Goal: Information Seeking & Learning: Check status

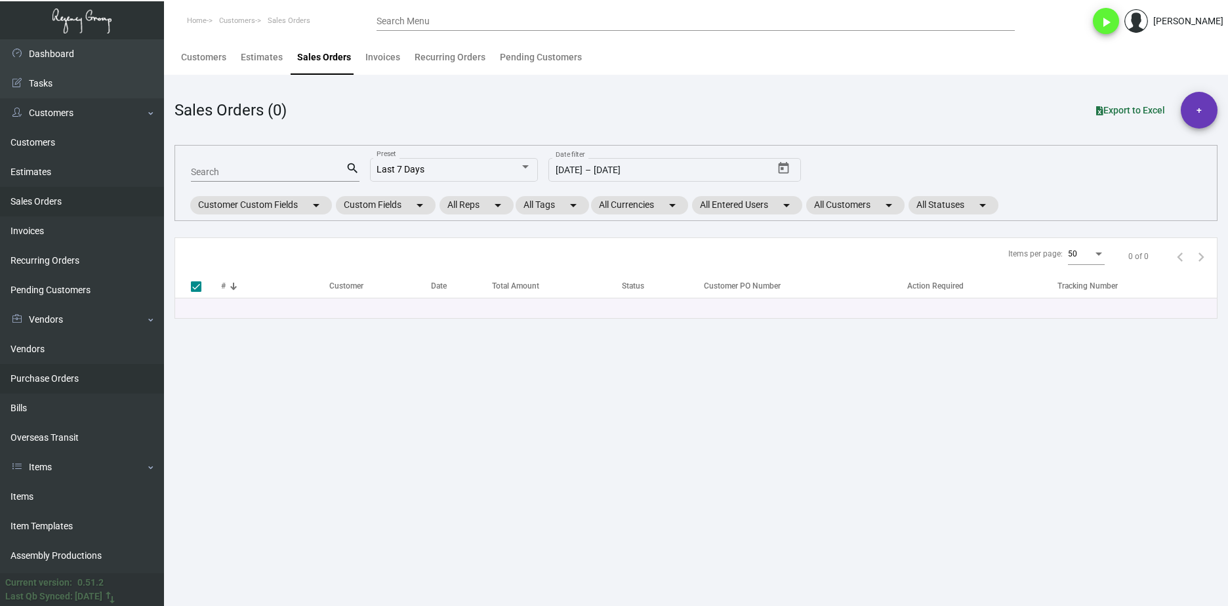
click at [90, 378] on link "Purchase Orders" at bounding box center [82, 379] width 164 height 30
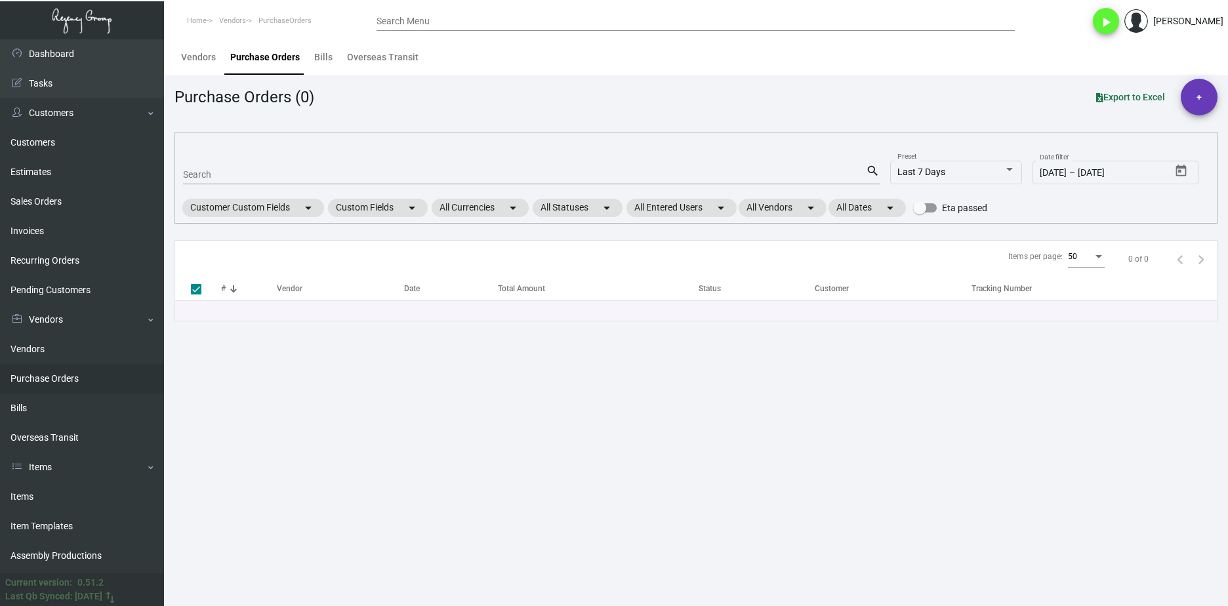
click at [265, 171] on input "Search" at bounding box center [524, 175] width 683 height 10
paste input "107287"
type input "107287"
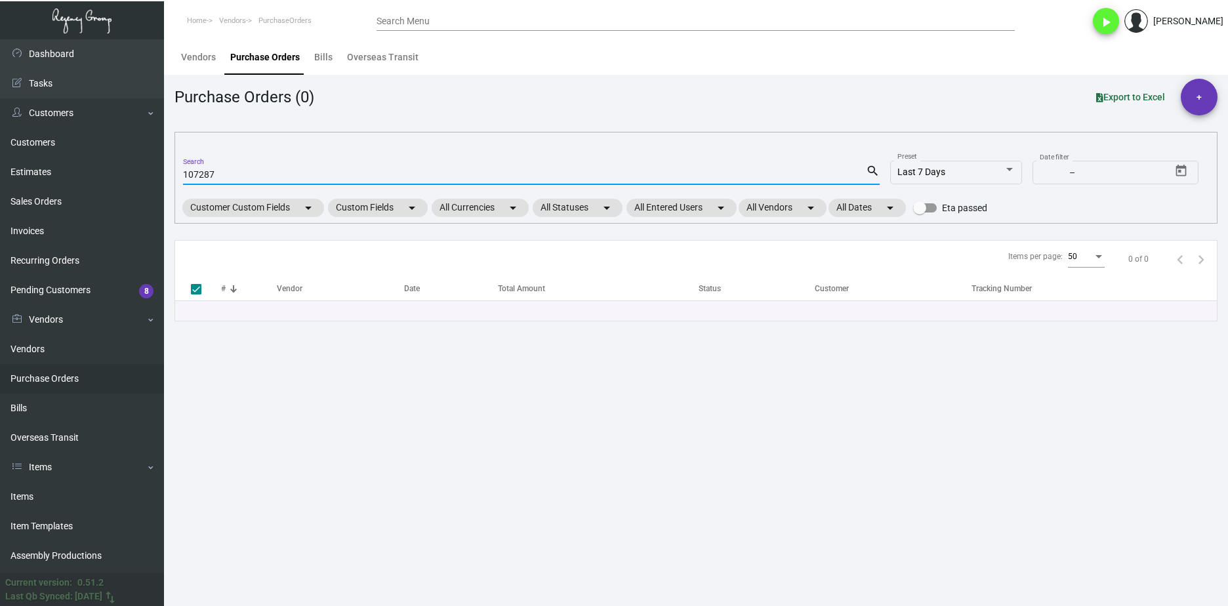
type input "107287"
checkbox input "false"
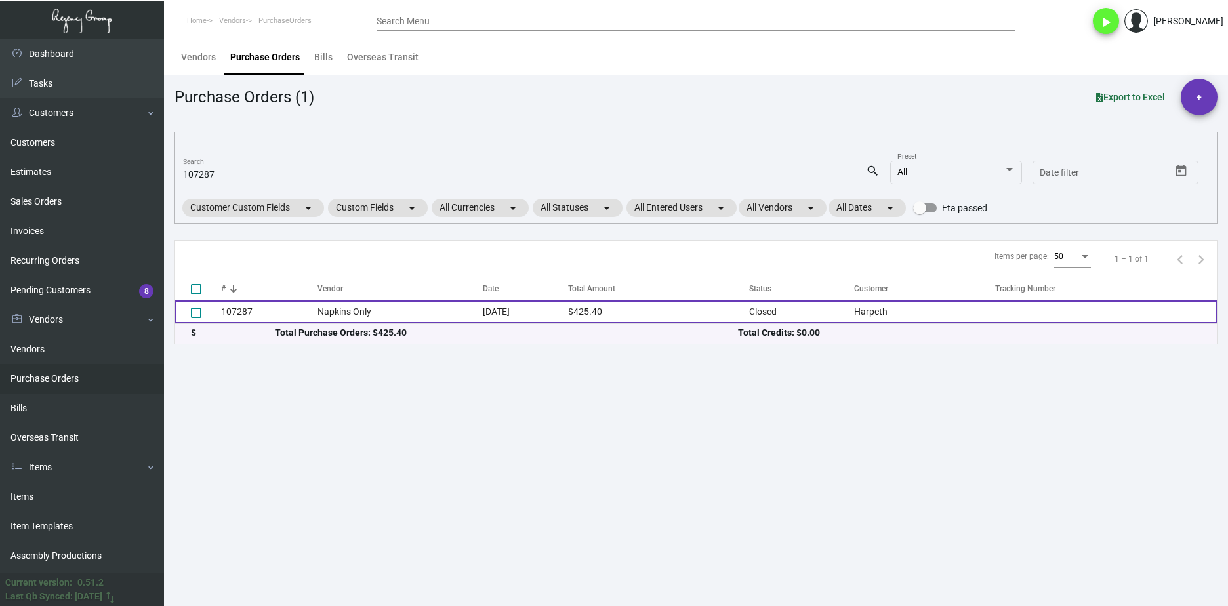
click at [270, 318] on td "107287" at bounding box center [269, 311] width 96 height 23
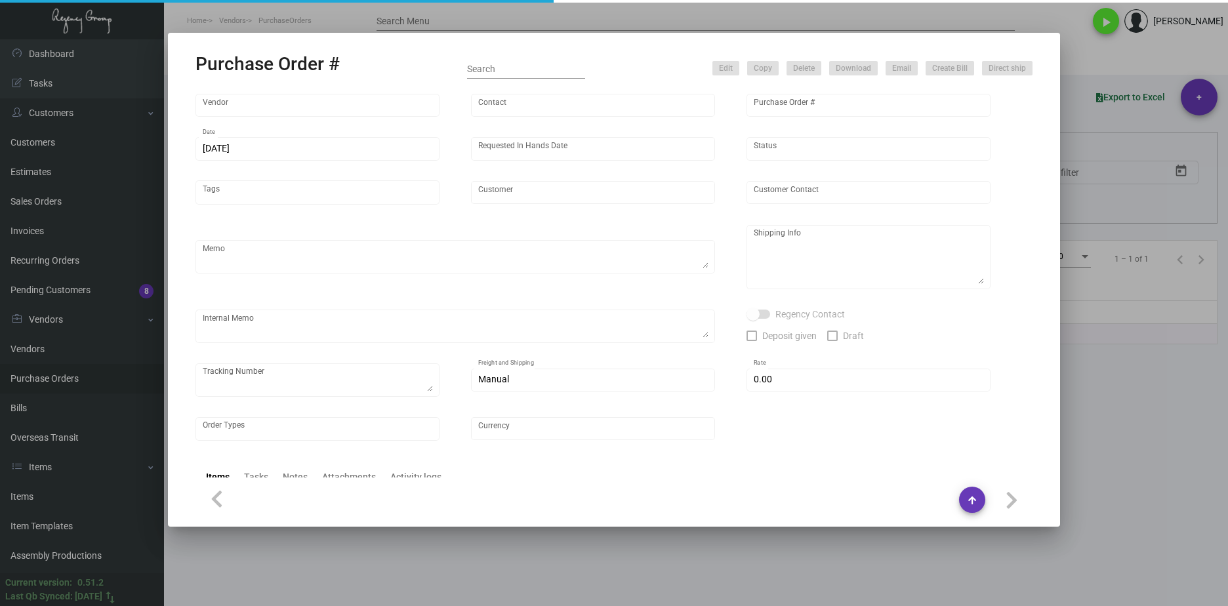
type input "Napkins Only"
type input "Anna Brereton"
type input "107287"
type input "9/9/2024"
type input "10/18/2024"
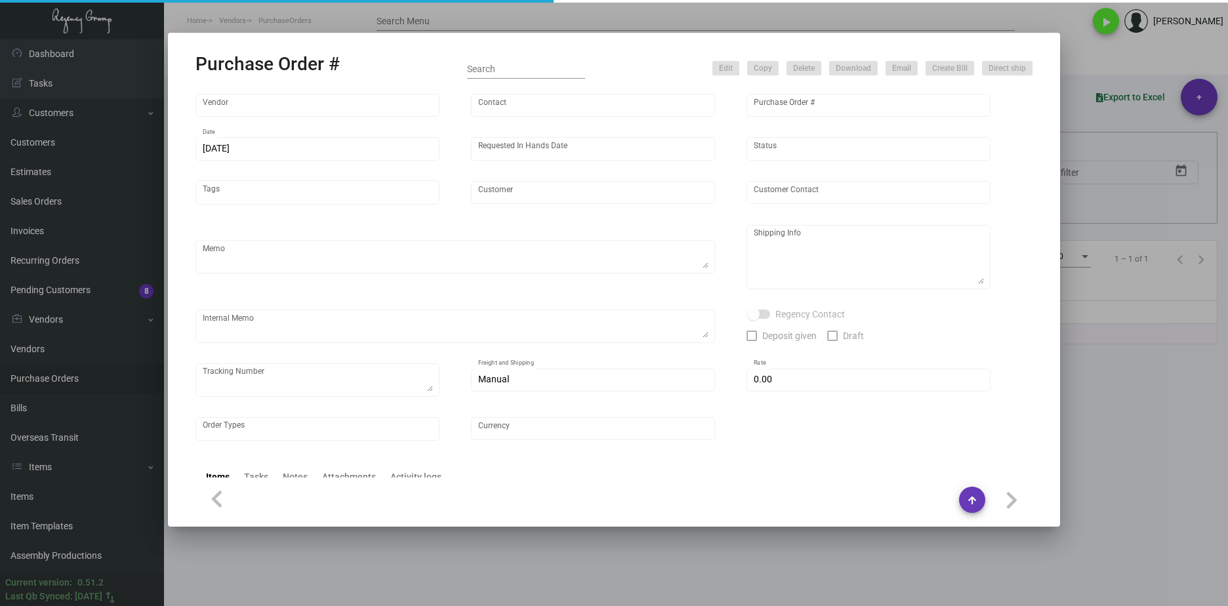
type input "Harpeth"
type textarea "Repeat previous PO 95571. Ship via UPS Ground Acct# 1AY276."
type textarea "Regency Group NJ - [PERSON_NAME] [STREET_ADDRESS]"
checkbox input "true"
type input "$ 0.00"
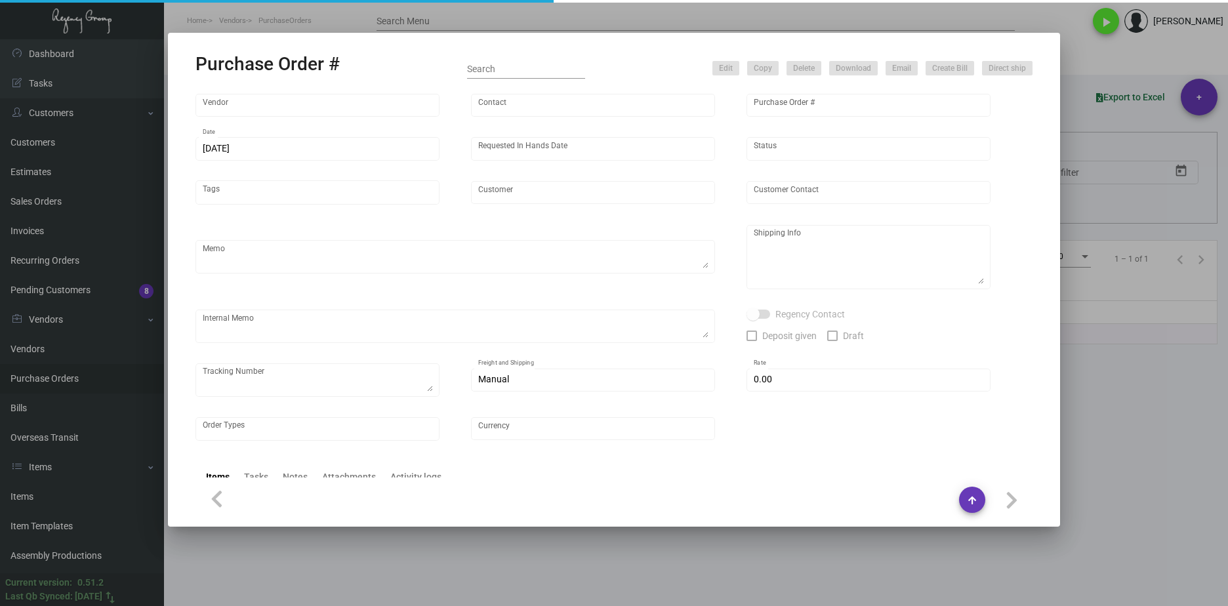
type input "United States Dollar $"
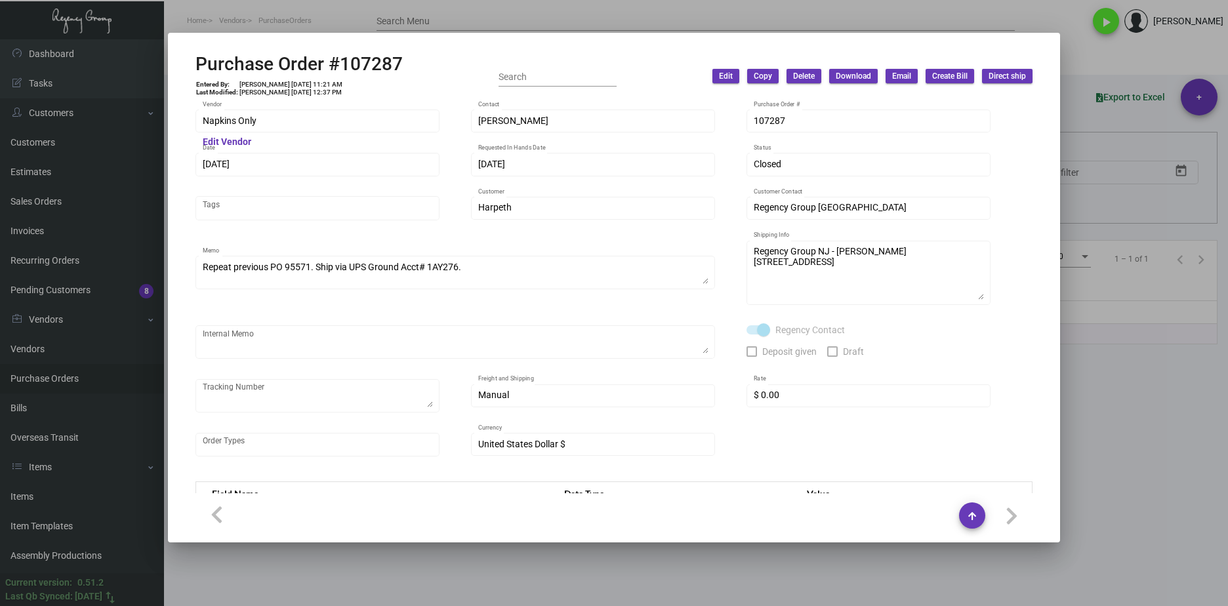
click at [670, 580] on div at bounding box center [614, 303] width 1228 height 606
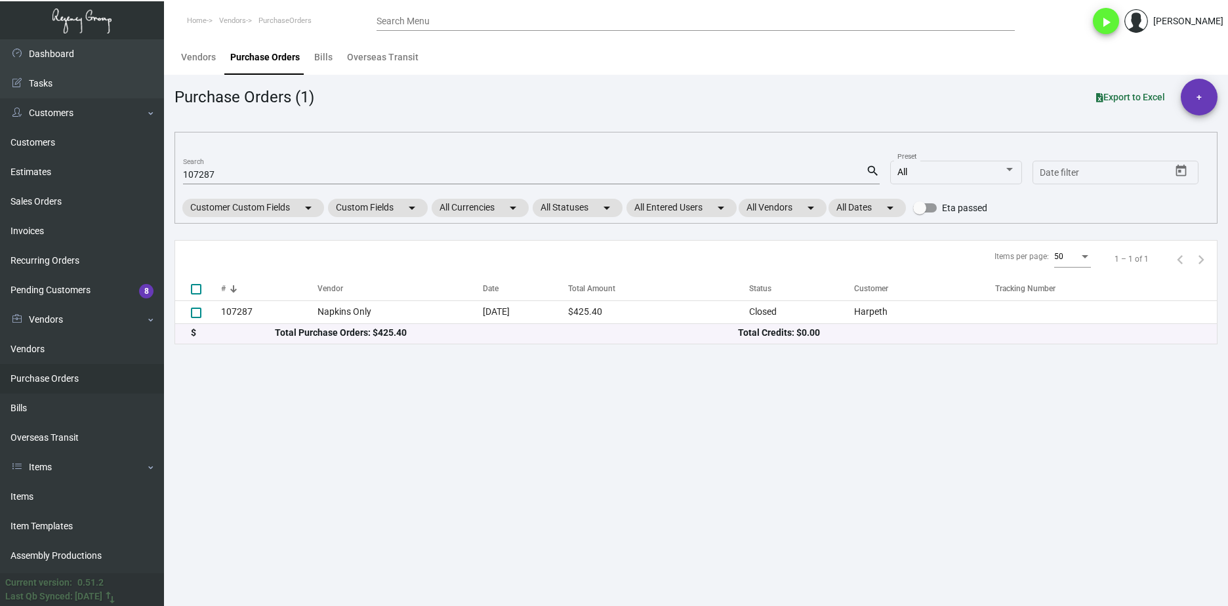
click at [222, 176] on input "107287" at bounding box center [524, 175] width 683 height 10
paste input "971"
type input "107971"
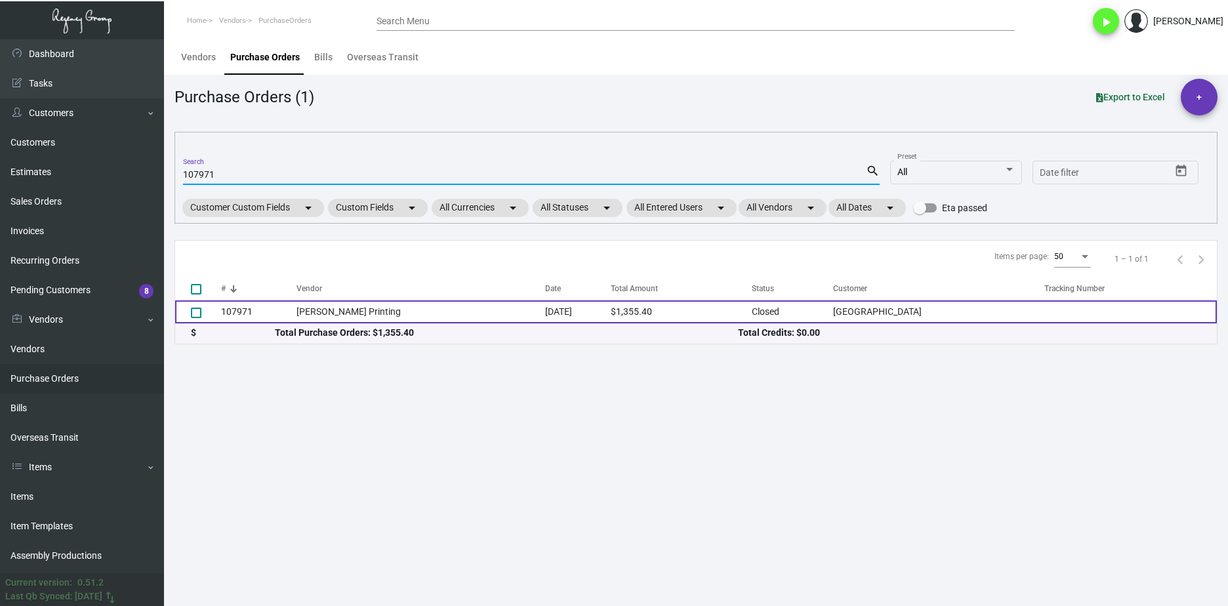
click at [353, 310] on td "Werner Printing" at bounding box center [420, 311] width 249 height 23
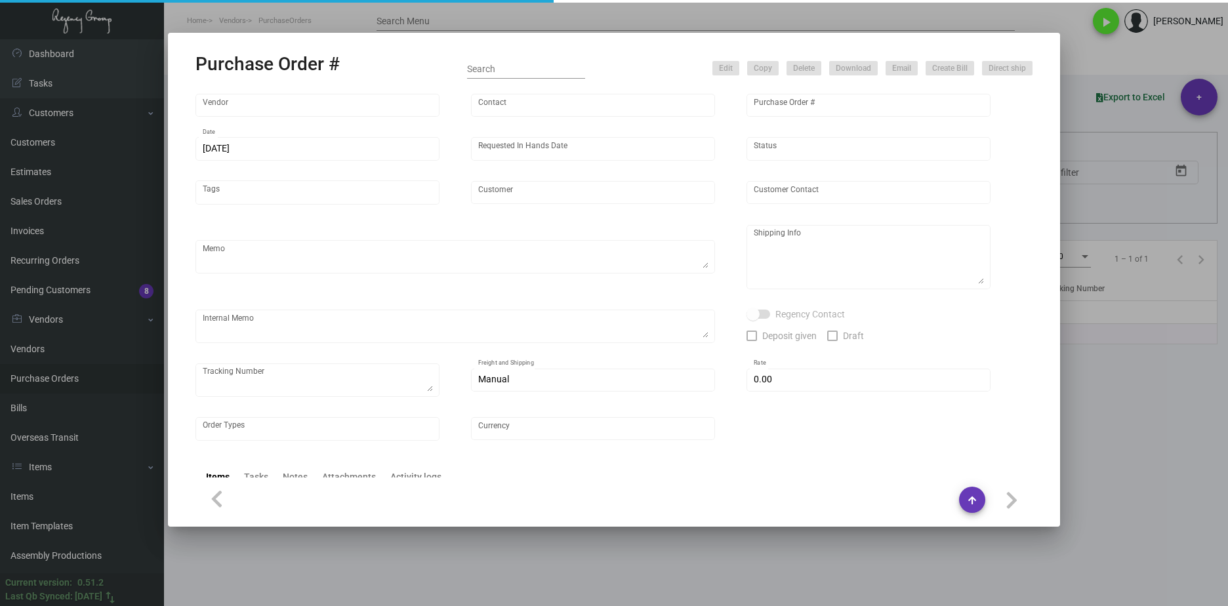
type input "Werner Printing"
type input "Bob Werner"
type input "107971"
type input "10/23/2024"
type input "11/13/2024"
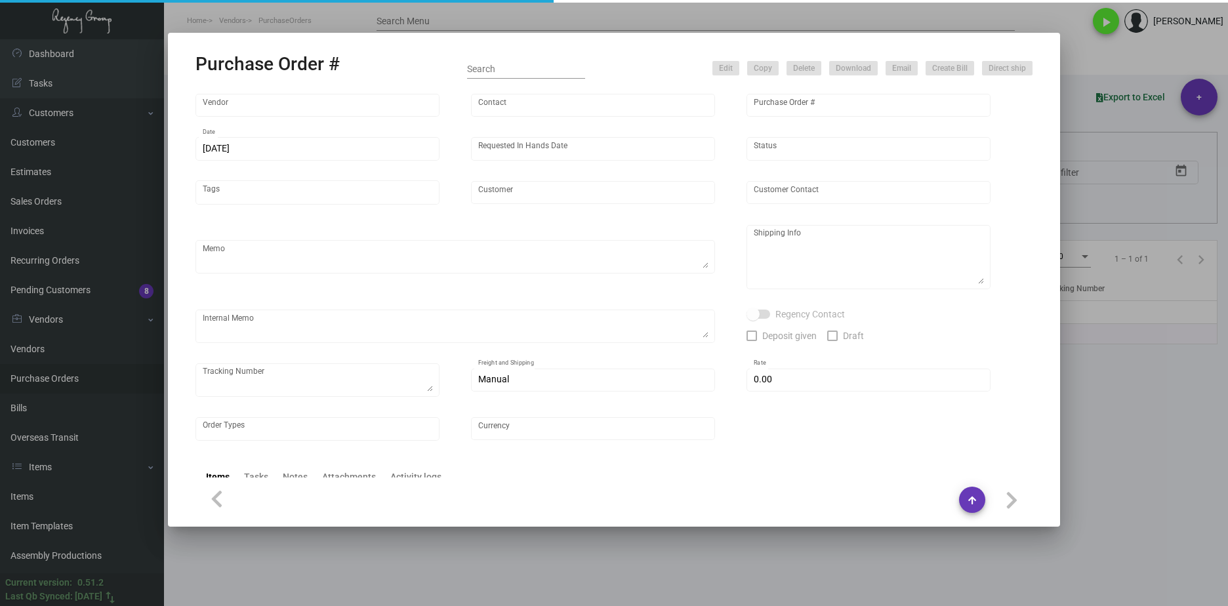
type input "Margaritaville Lake Tahoe Resort"
type input "Jose Ramirez"
type textarea "PLEASE SEND PDF PROOFS TO OUR ART TEAM ; ART@THEREGENCYGROUP.NET WITH ME IN CC!…"
type textarea "Margaritaville Lake Tahoe - Jose Ramirez 4130 Lake Tahoe Boulevard South Lake T…"
type textarea "10.23 - Proofs sent over; APPROVED. Label provided to vendor to ship to hotel. …"
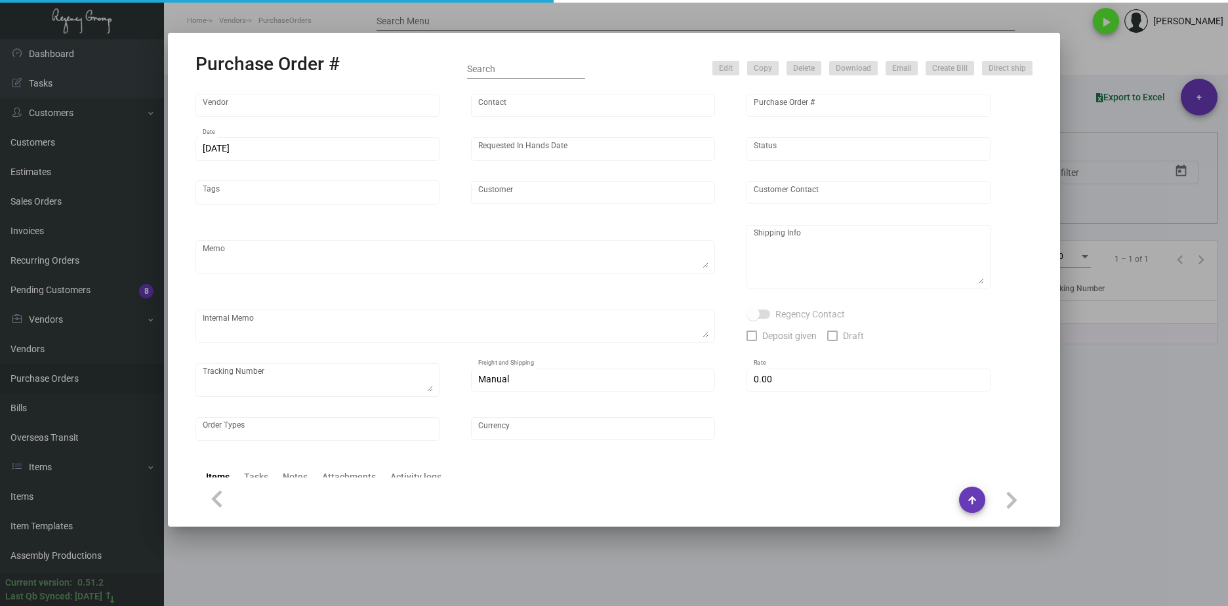
type input "$ 0.00"
type input "United States Dollar $"
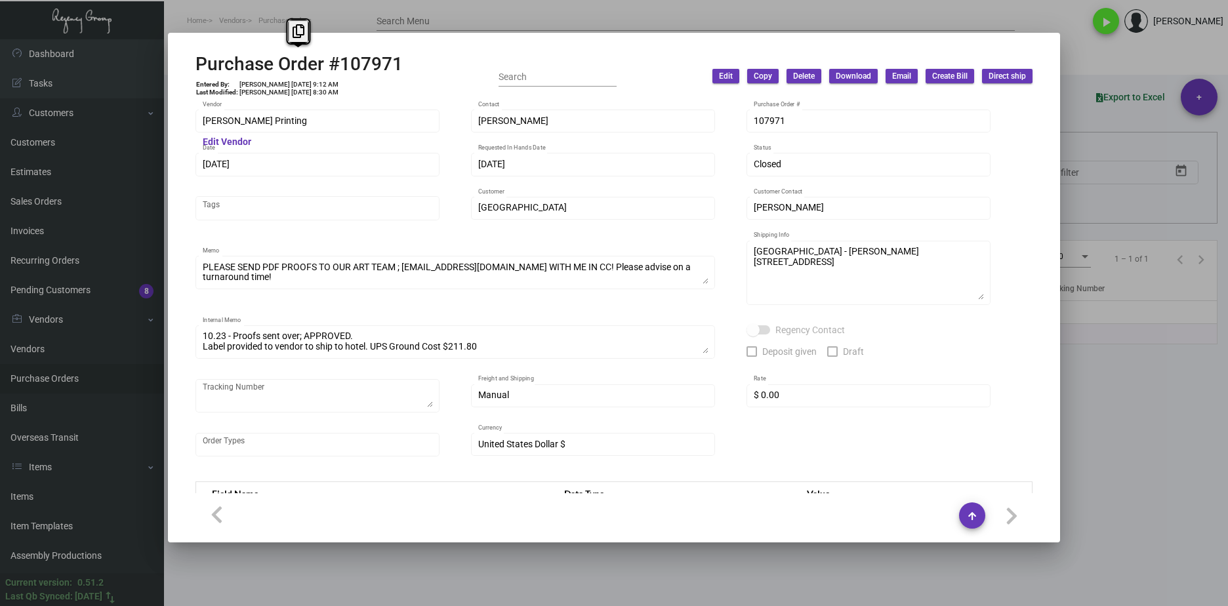
drag, startPoint x: 197, startPoint y: 66, endPoint x: 432, endPoint y: 64, distance: 234.1
click at [432, 64] on div "Purchase Order #107971 Entered By: Joyce Lei 10/23/24, 9:12 AM Last Modified: D…" at bounding box center [613, 76] width 837 height 47
copy h2 "Purchase Order #107971"
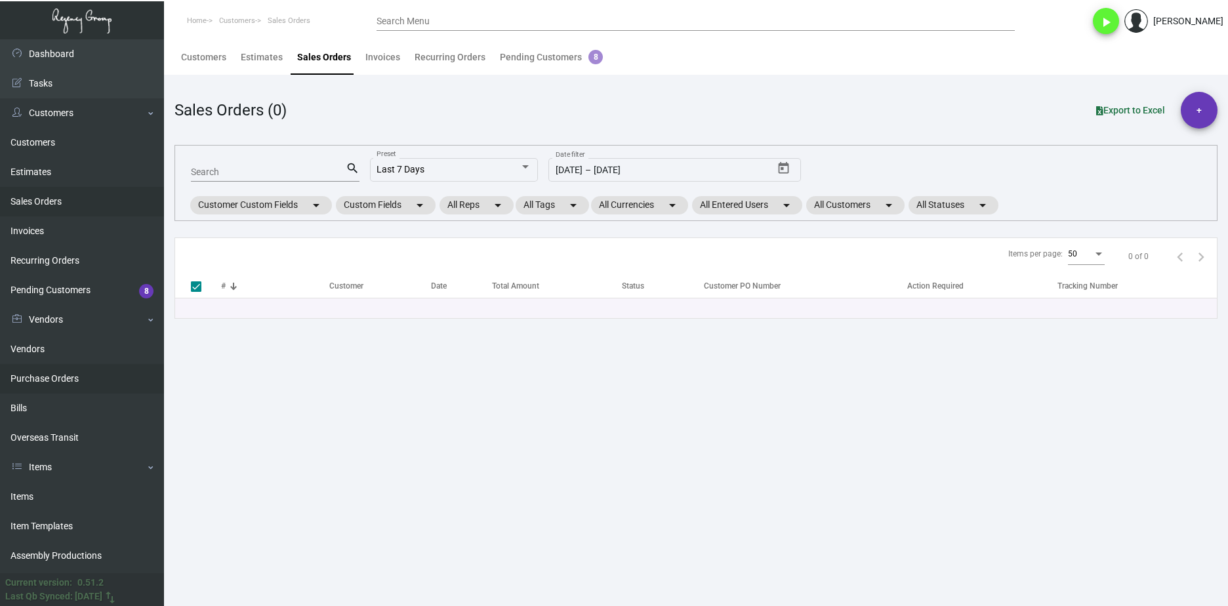
click at [65, 378] on link "Purchase Orders" at bounding box center [82, 379] width 164 height 30
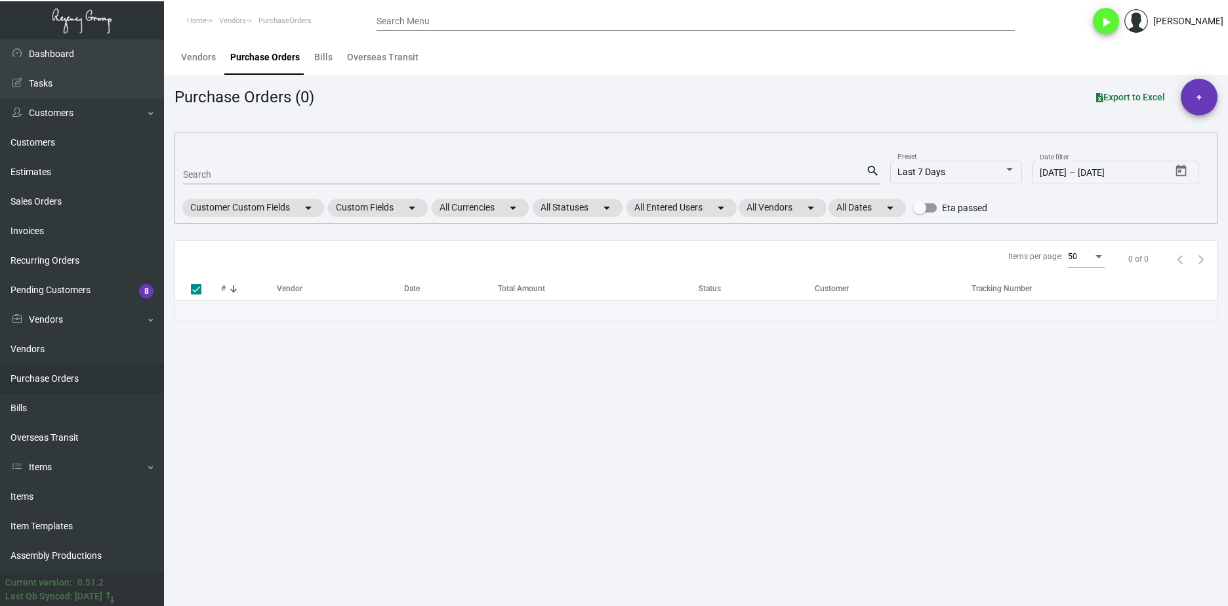
click at [257, 171] on input "Search" at bounding box center [524, 175] width 683 height 10
paste input "76937"
type input "76937"
checkbox input "false"
type input "76937"
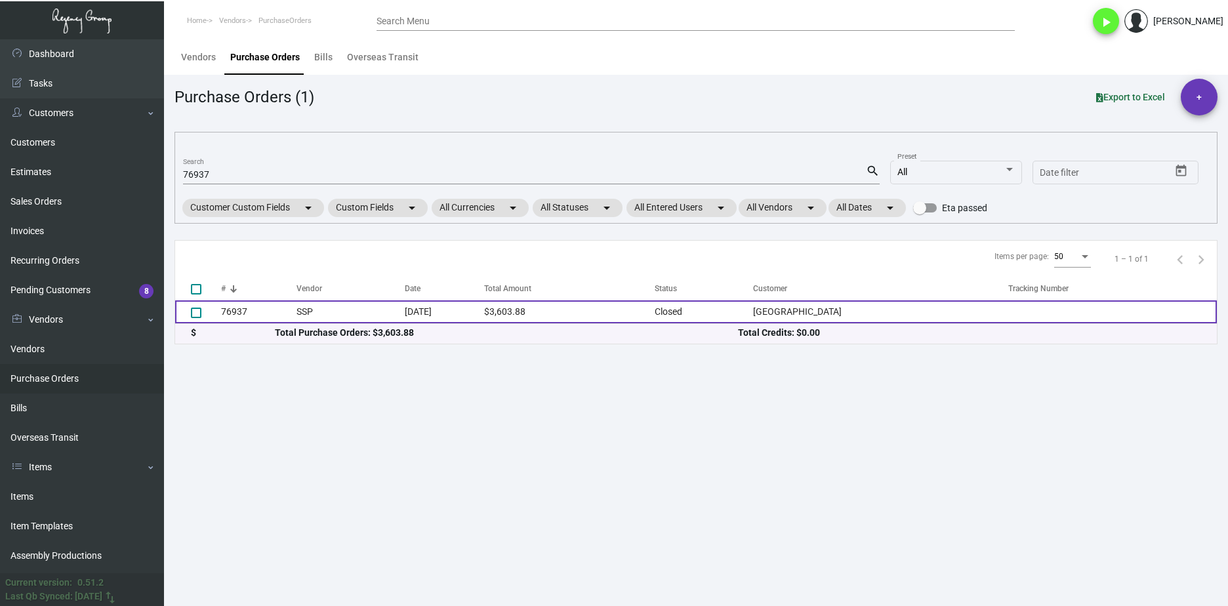
click at [252, 317] on td "76937" at bounding box center [258, 311] width 75 height 23
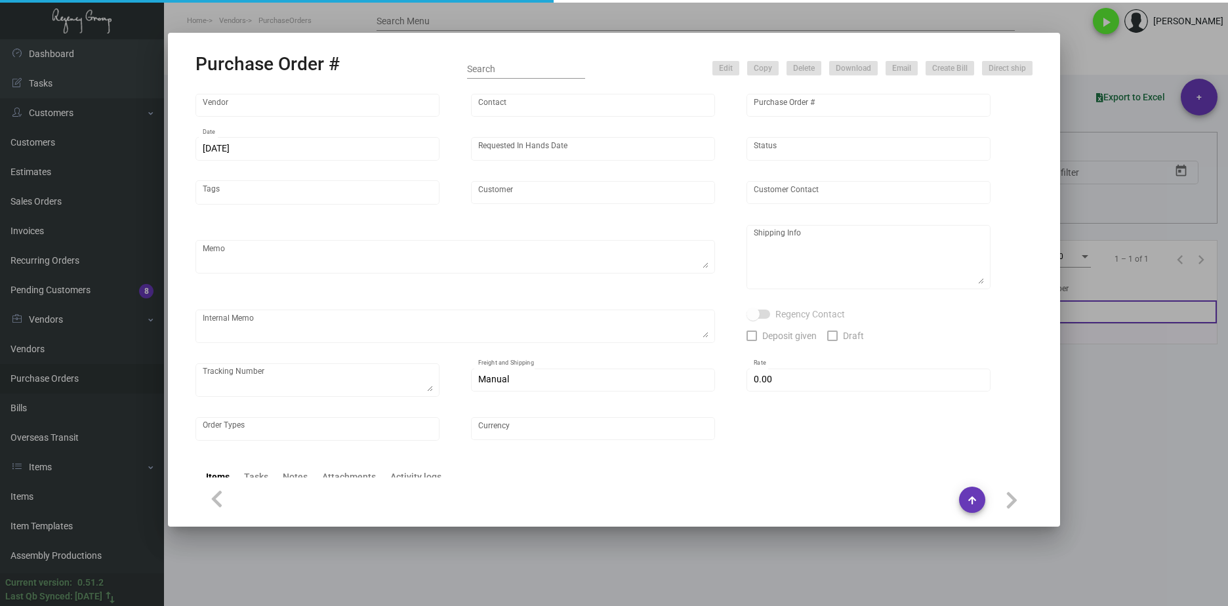
type input "SSP"
type input "Judy Christopher"
type input "76937"
type input "12/6/2019"
type input "12/13/2019"
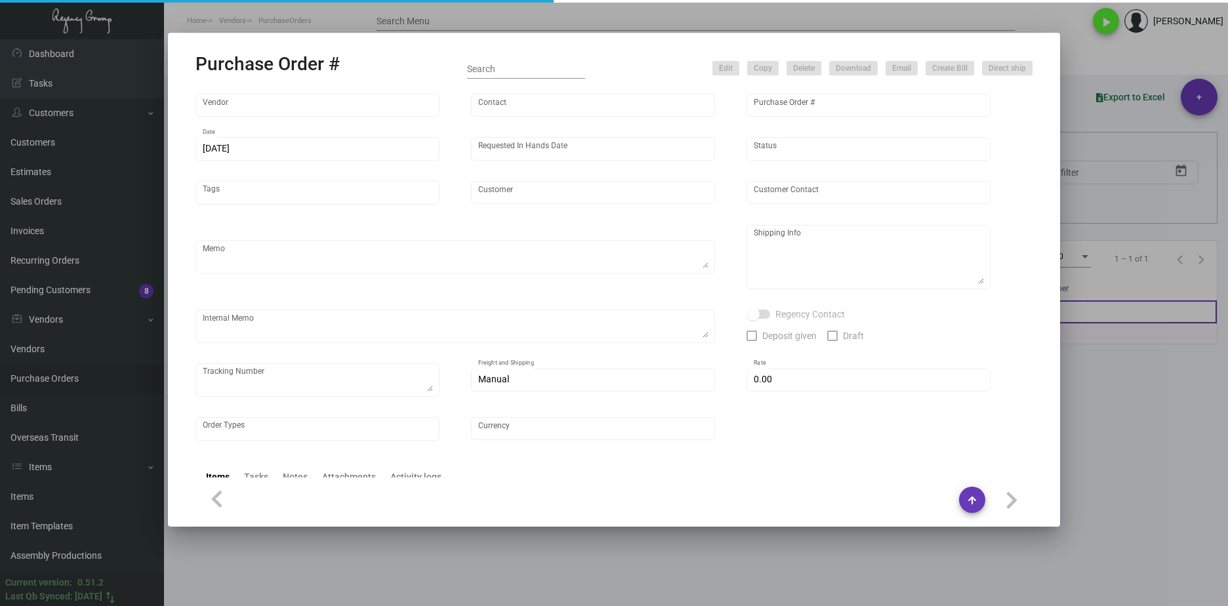
type input "Arthouse Hotel"
type textarea "Approx ship date 01/02/20"
type textarea "Regency Group NJ 22 Belgrove Dr. Kearny, NJ 07032 Attn: Joseph Filip"
type input "$ 0.00"
type input "United States Dollar $"
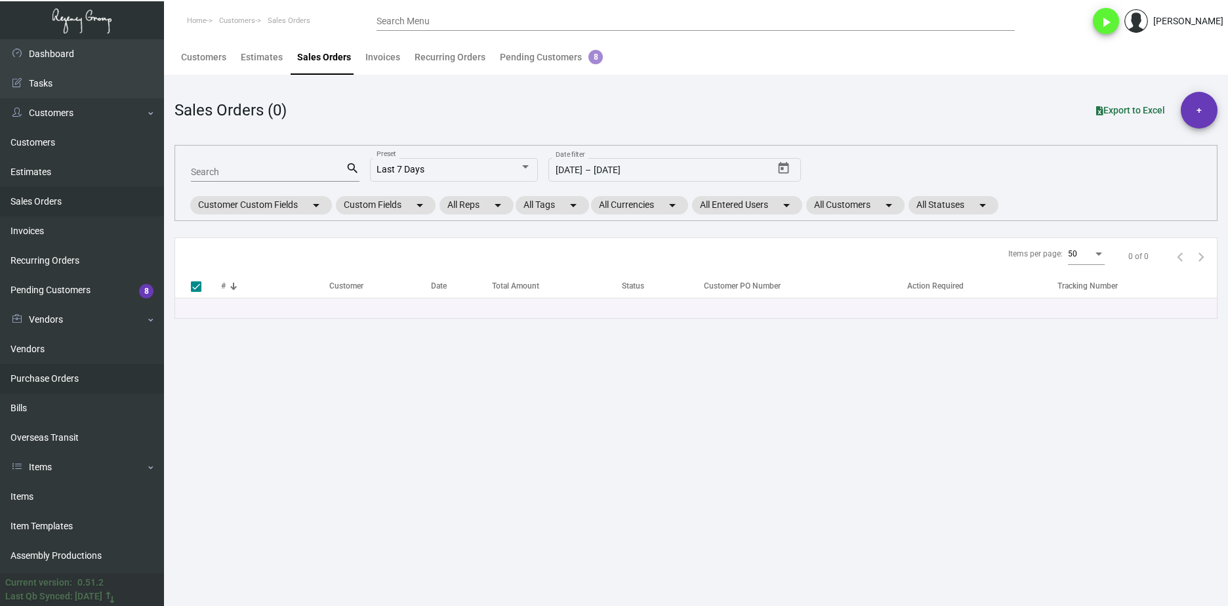
click at [81, 370] on link "Purchase Orders" at bounding box center [82, 379] width 164 height 30
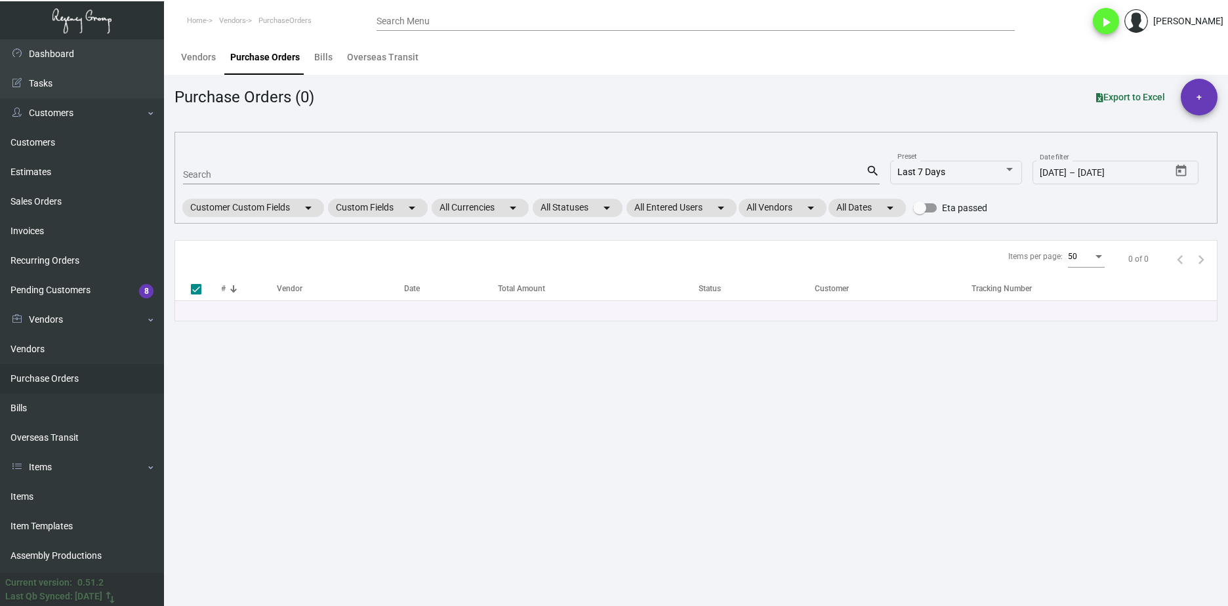
click at [230, 182] on div "Search" at bounding box center [524, 174] width 683 height 20
click at [230, 176] on input "Search" at bounding box center [524, 175] width 683 height 10
paste input "106458"
type input "106458"
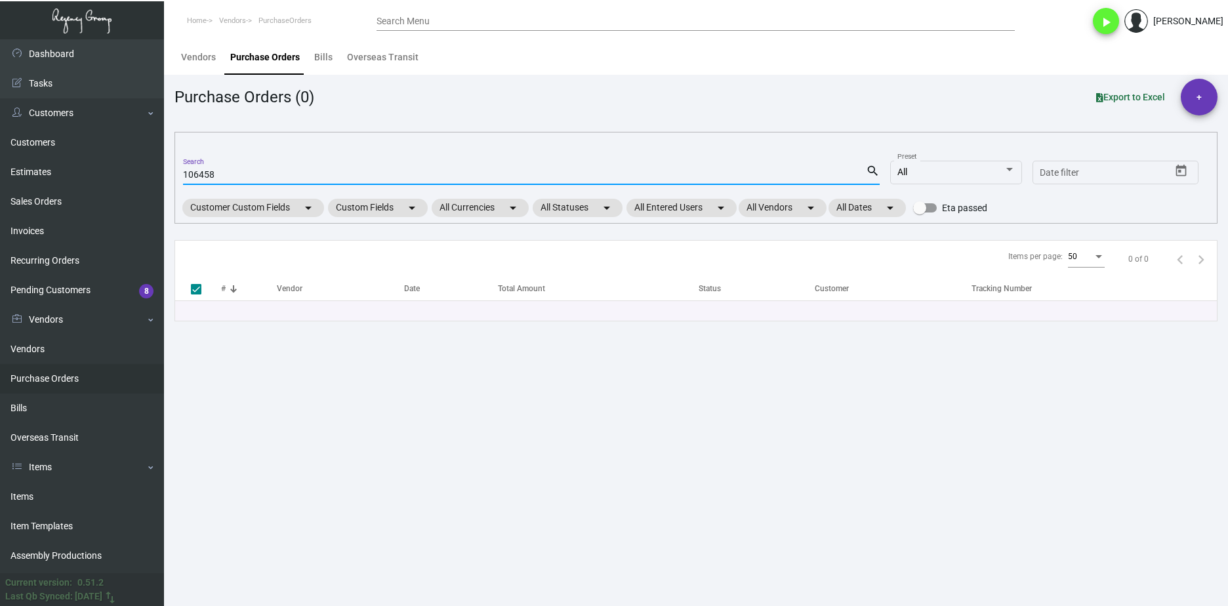
checkbox input "false"
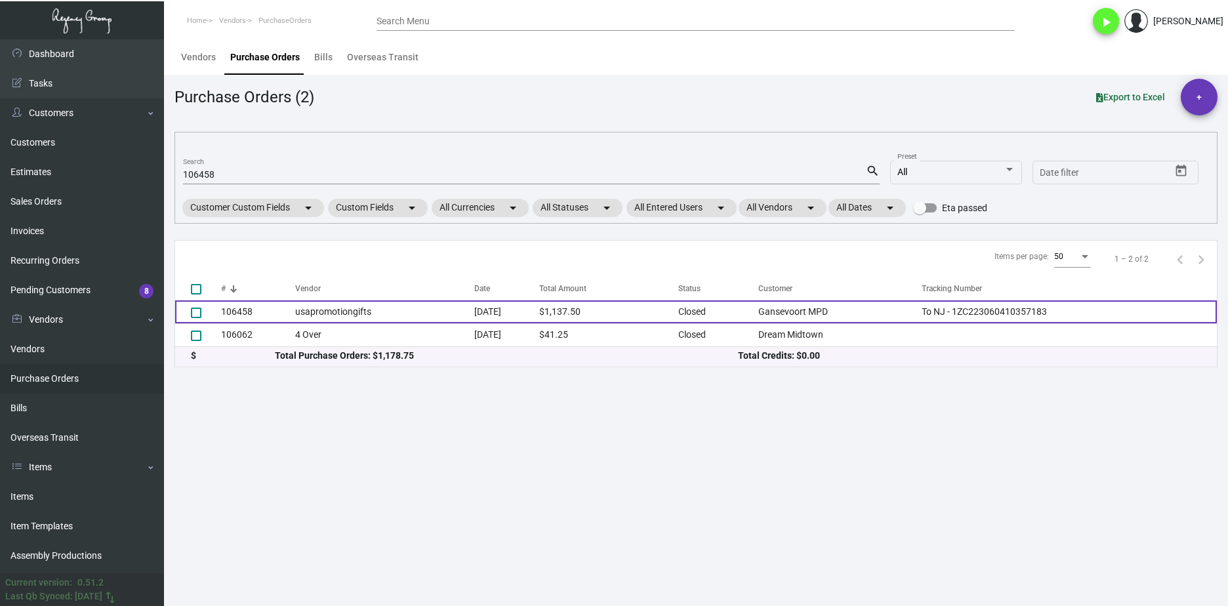
click at [260, 316] on td "106458" at bounding box center [258, 311] width 74 height 23
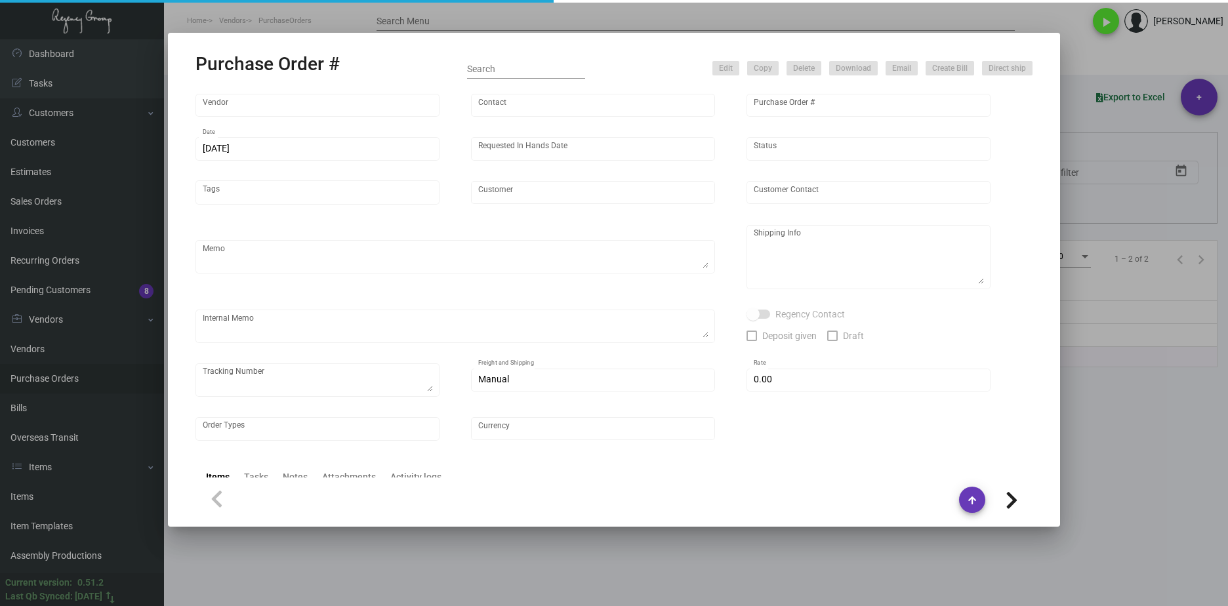
type input "usapromotiongifts"
type input "[PERSON_NAME] ."
type input "106458"
type input "[DATE]"
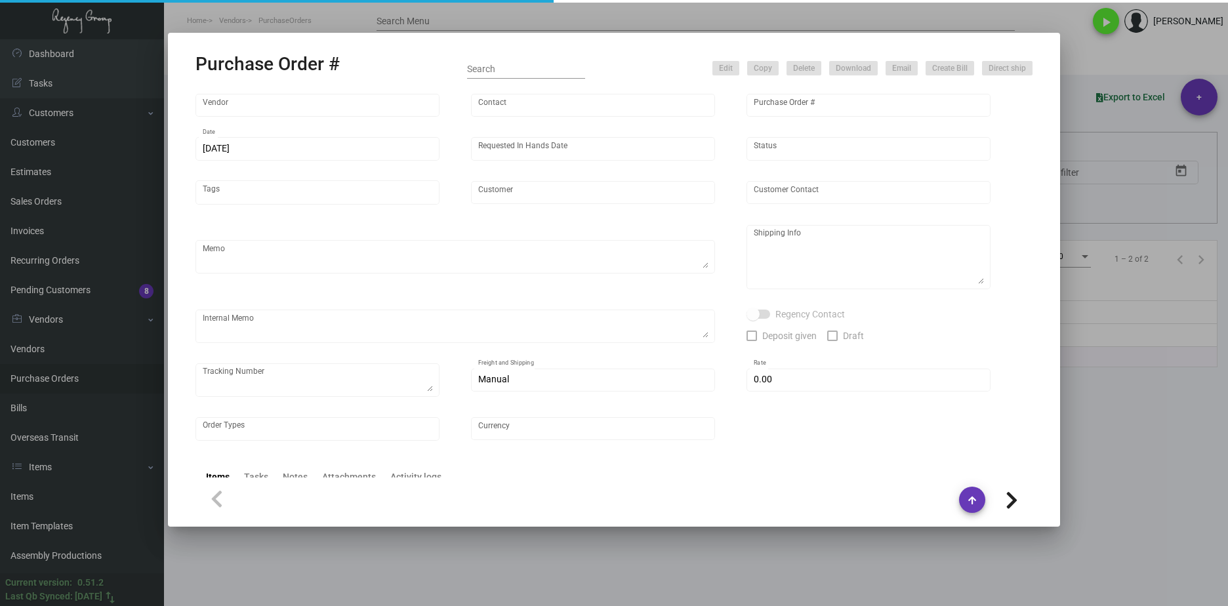
type input "Gansevoort MPD"
type textarea "Reorder - Purchase Order #100013 / Please Air ship."
type textarea "Regency Group NJ - [PERSON_NAME] [STREET_ADDRESS]"
type textarea "7/17 - RD ACH [DATE]"
checkbox input "true"
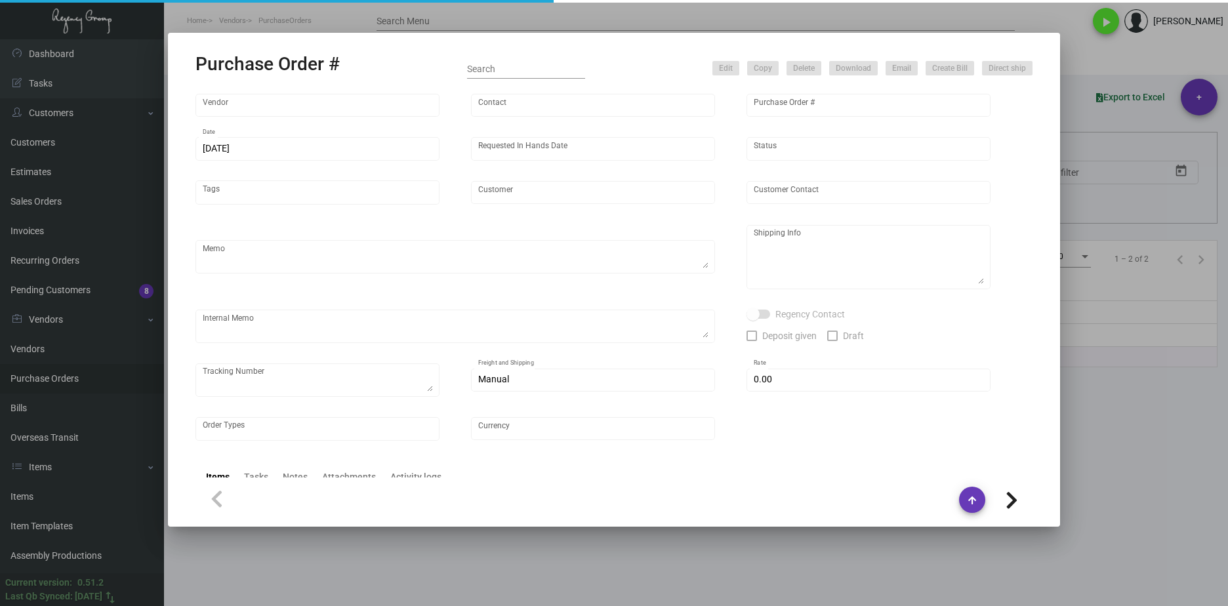
checkbox input "true"
type textarea "To NJ - 1ZC223060410357183"
type input "$ 0.00"
type input "United States Dollar $"
